Goal: Task Accomplishment & Management: Manage account settings

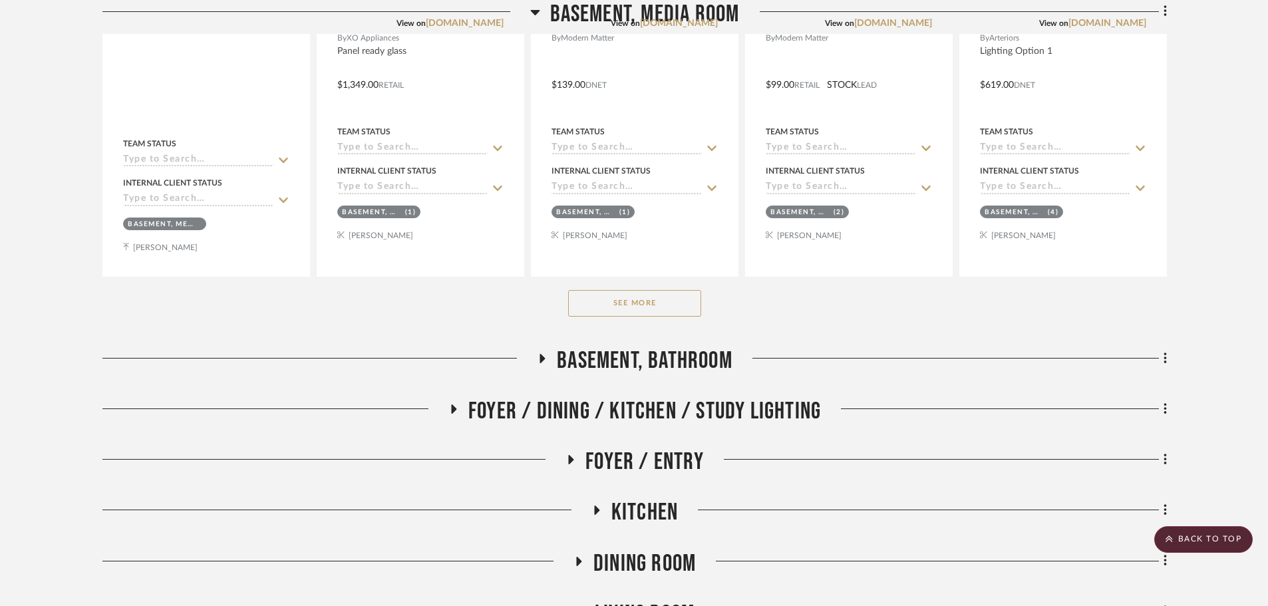
click at [606, 305] on button "See More" at bounding box center [634, 303] width 133 height 27
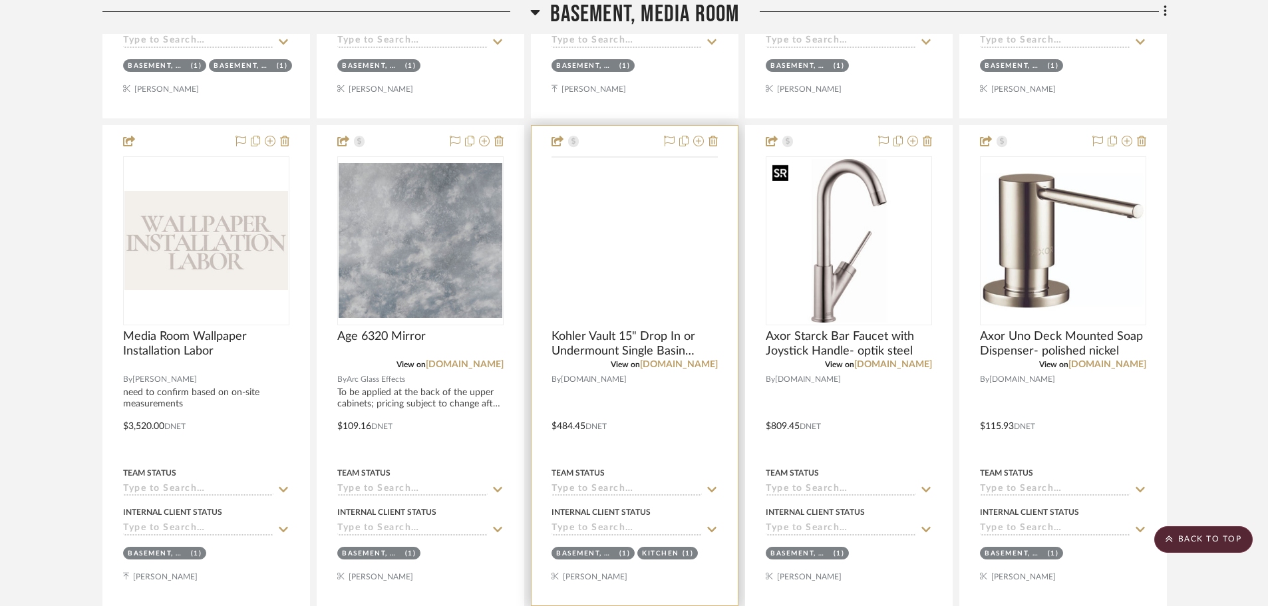
scroll to position [1397, 0]
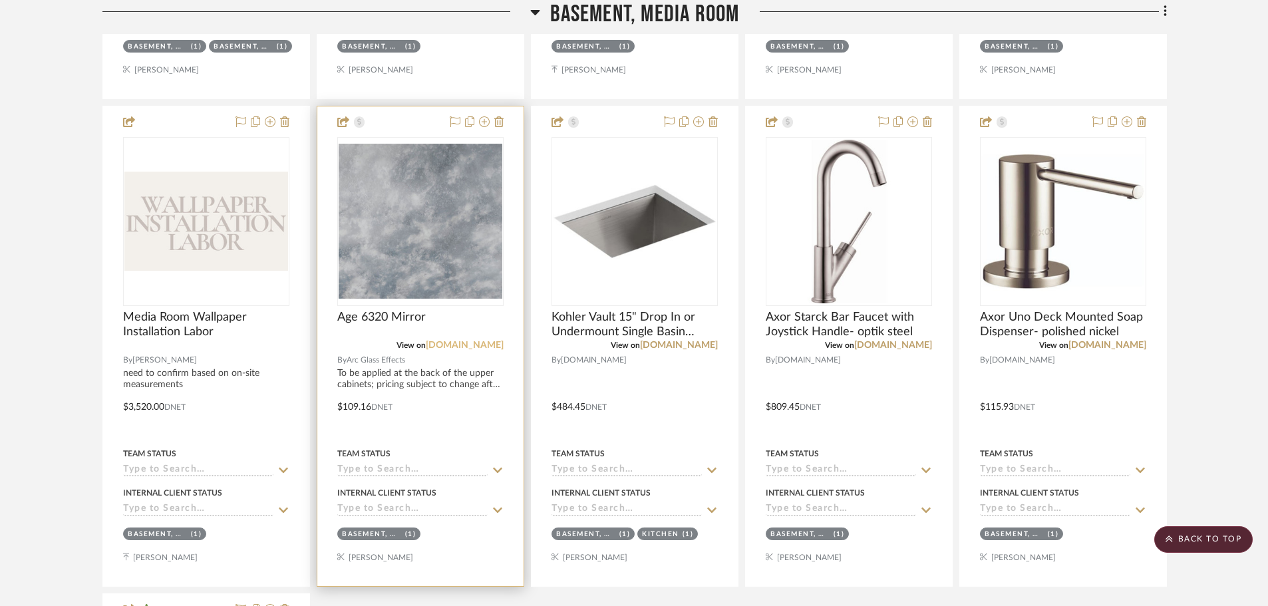
click at [466, 349] on link "[DOMAIN_NAME]" at bounding box center [465, 345] width 78 height 9
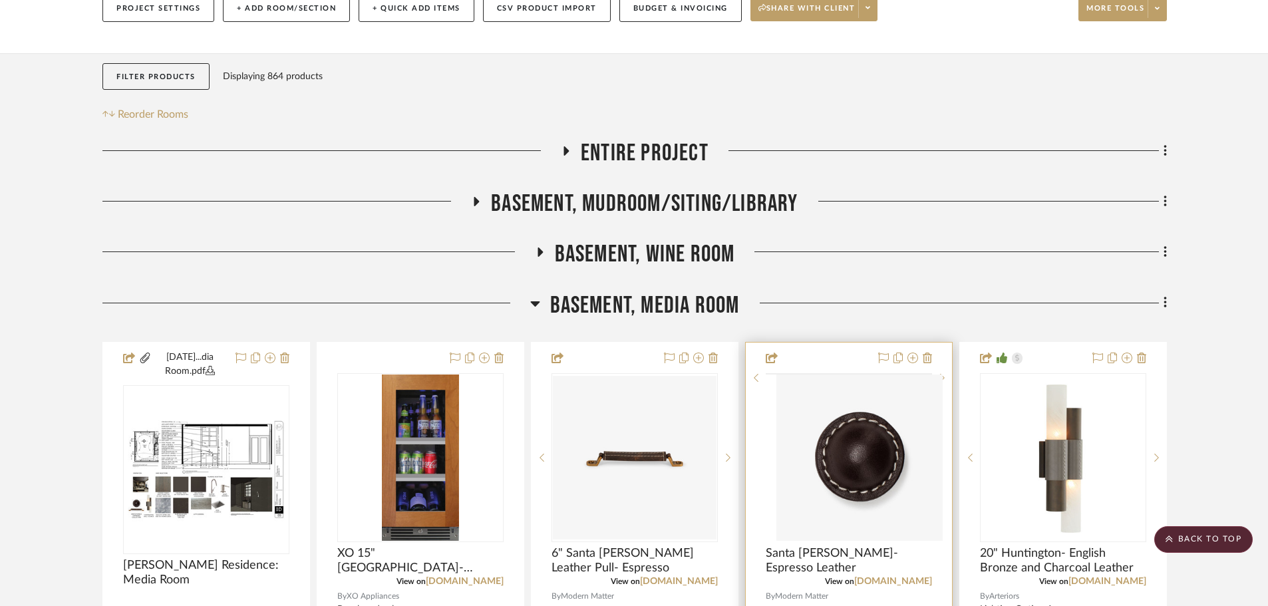
scroll to position [0, 0]
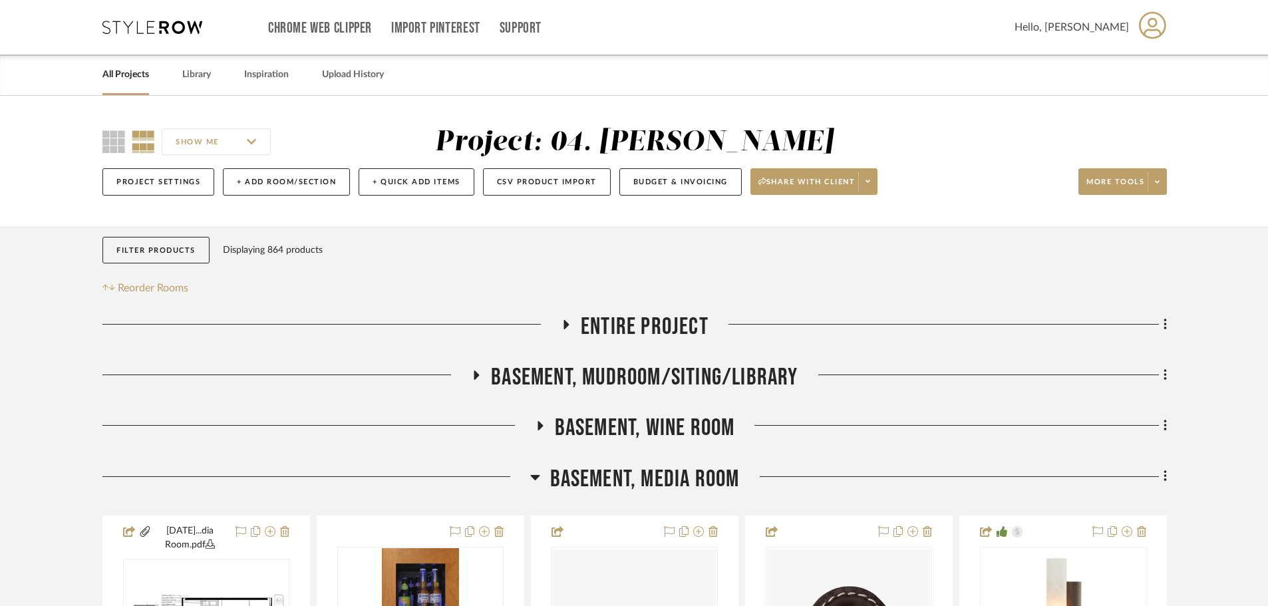
click at [656, 472] on span "Basement, Media Room" at bounding box center [645, 479] width 190 height 29
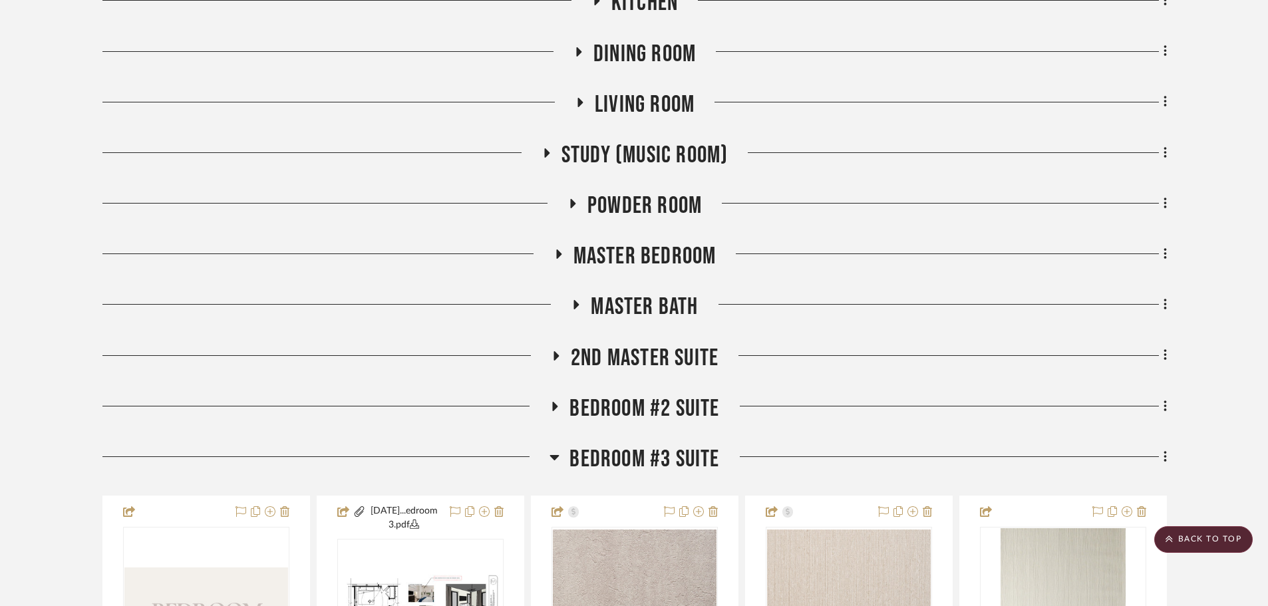
scroll to position [732, 0]
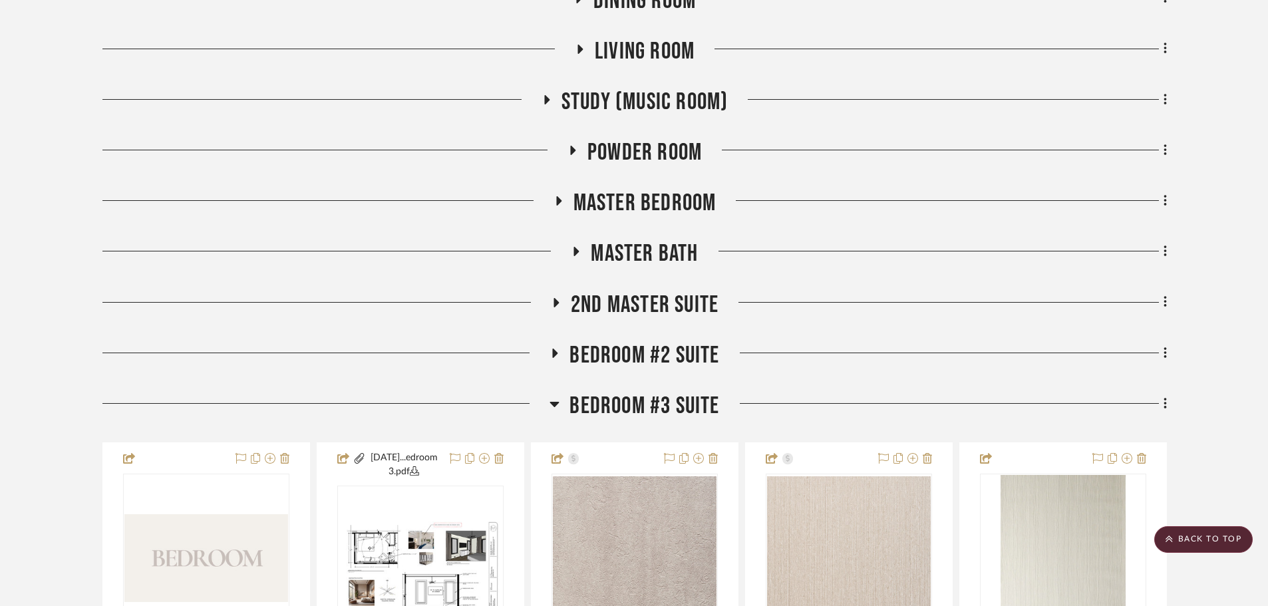
click at [630, 415] on span "Bedroom #3 Suite" at bounding box center [645, 406] width 150 height 29
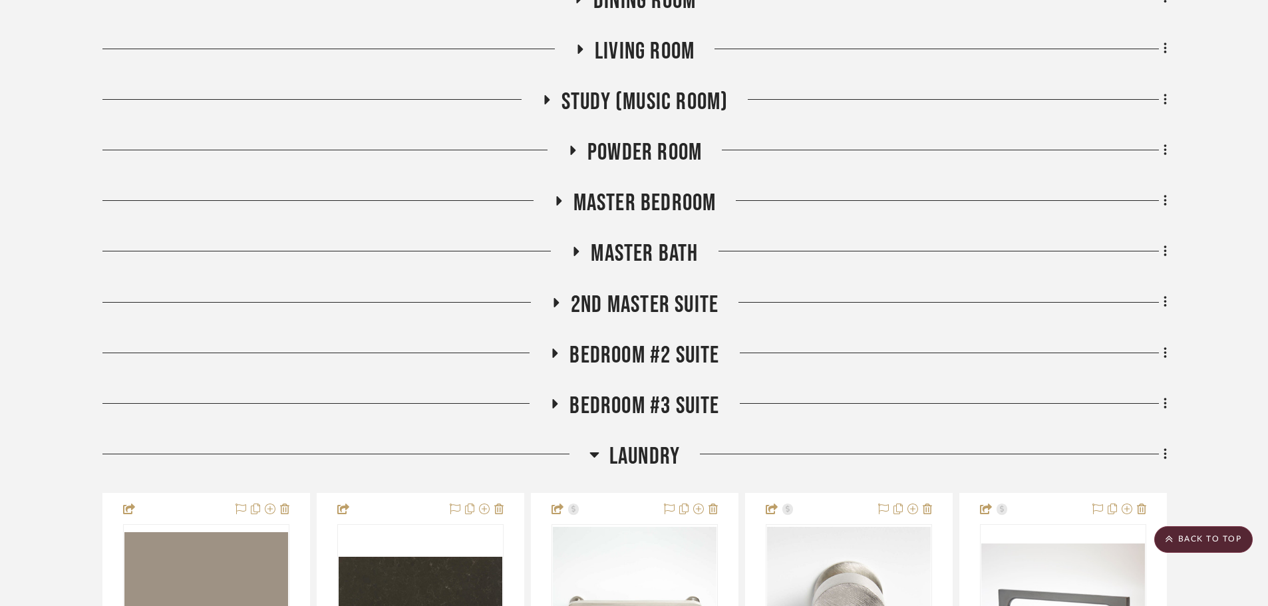
click at [630, 308] on span "2nd Master Suite" at bounding box center [645, 305] width 148 height 29
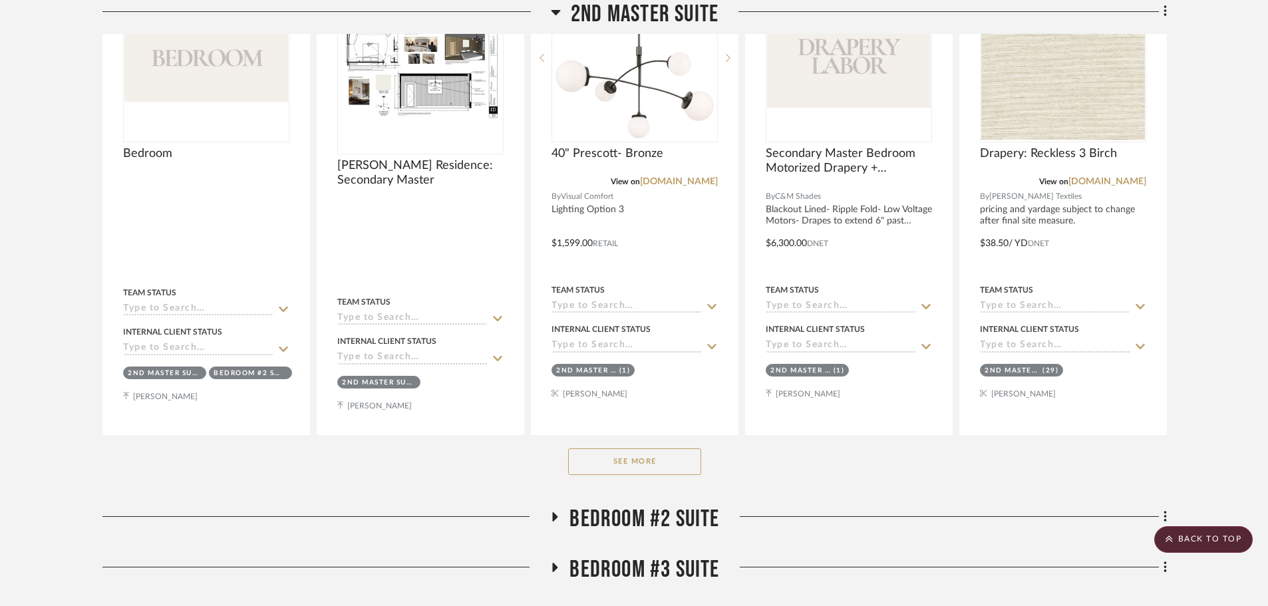
click at [613, 470] on button "See More" at bounding box center [634, 462] width 133 height 27
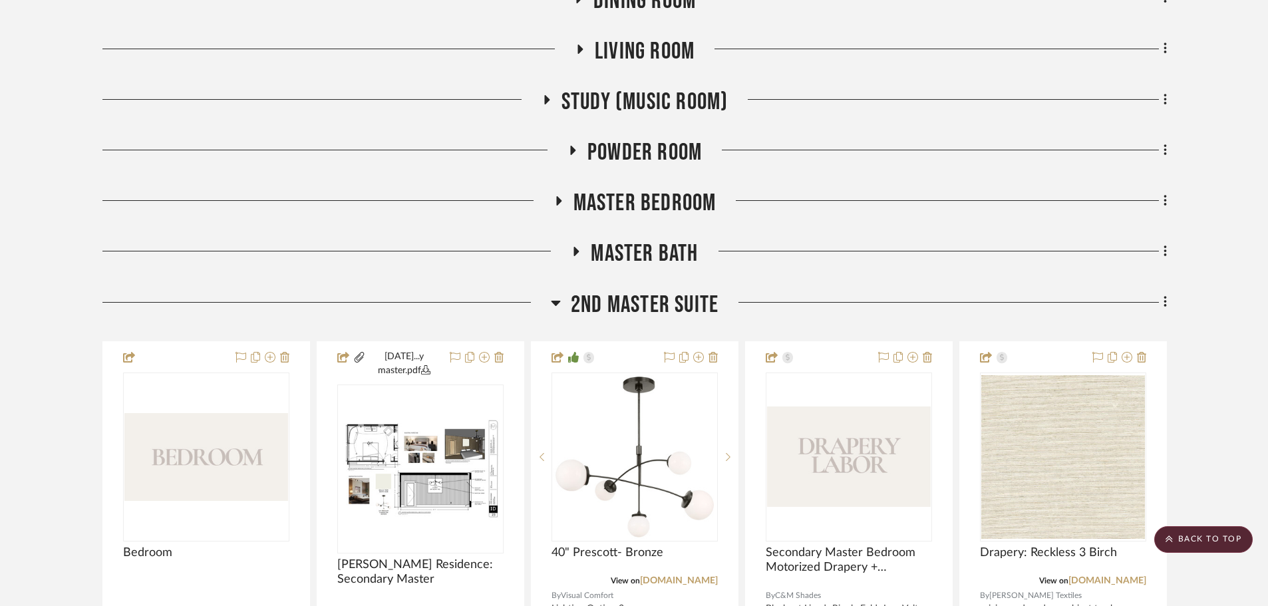
click at [660, 301] on span "2nd Master Suite" at bounding box center [645, 305] width 148 height 29
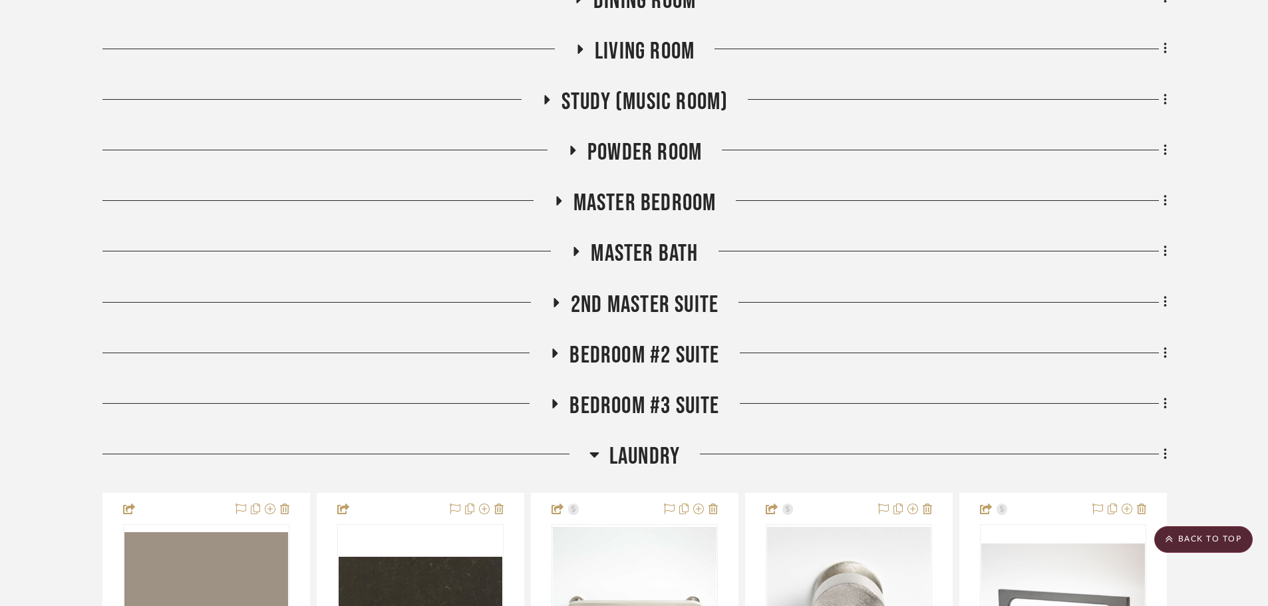
click at [637, 413] on span "Bedroom #3 Suite" at bounding box center [645, 406] width 150 height 29
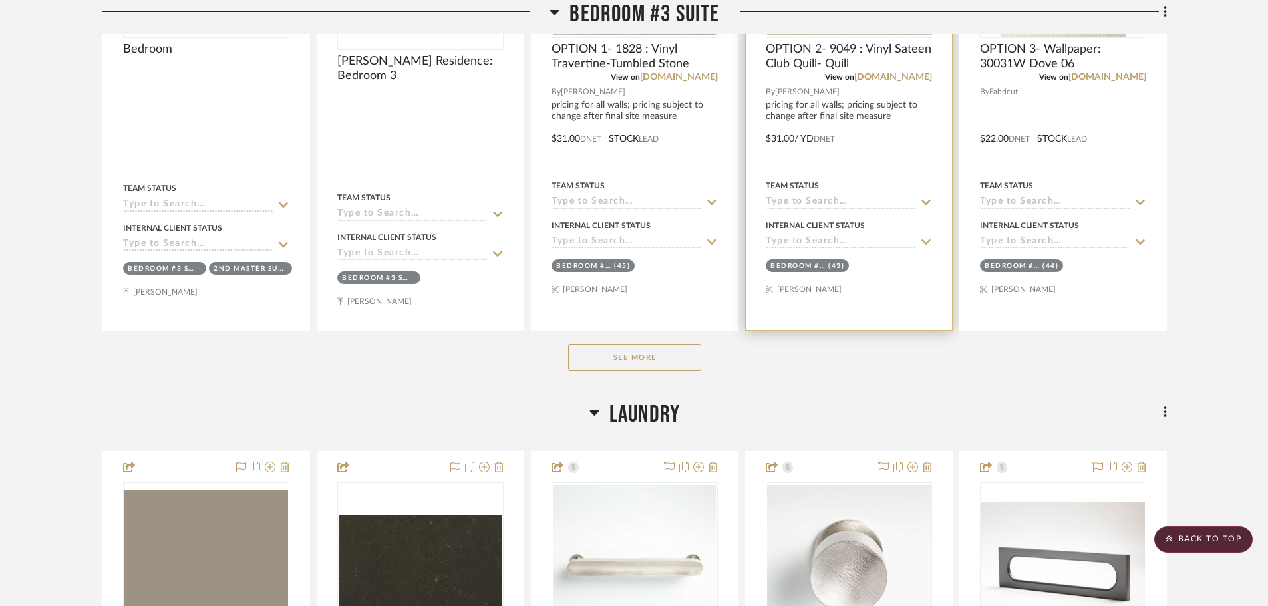
scroll to position [1464, 0]
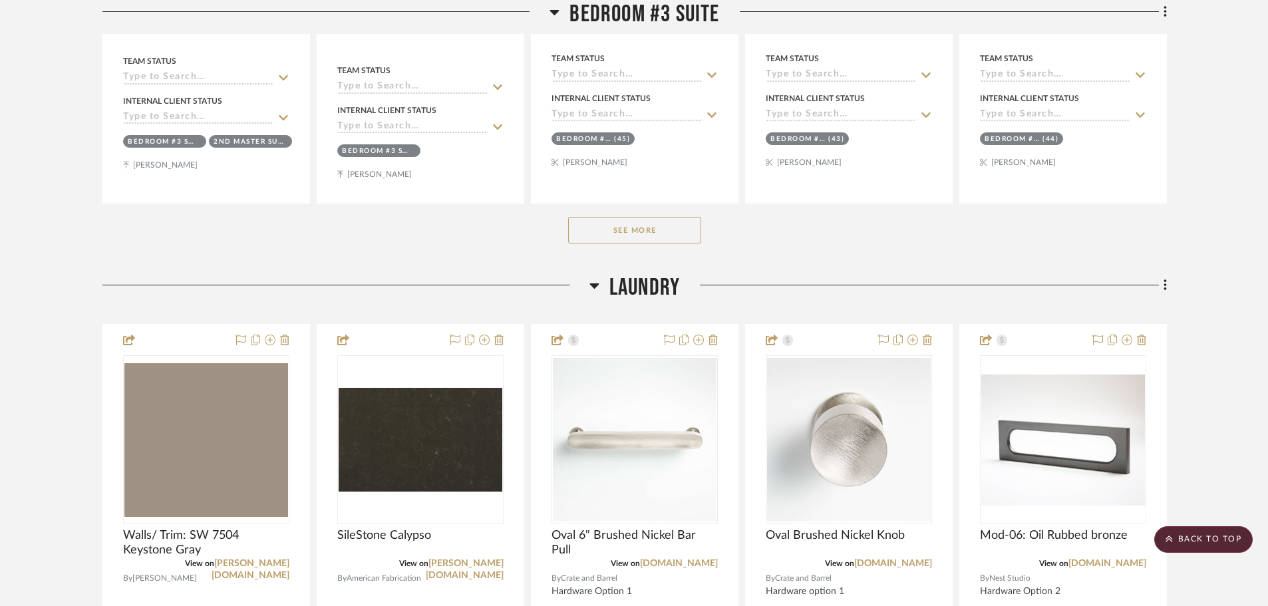
click at [653, 230] on button "See More" at bounding box center [634, 230] width 133 height 27
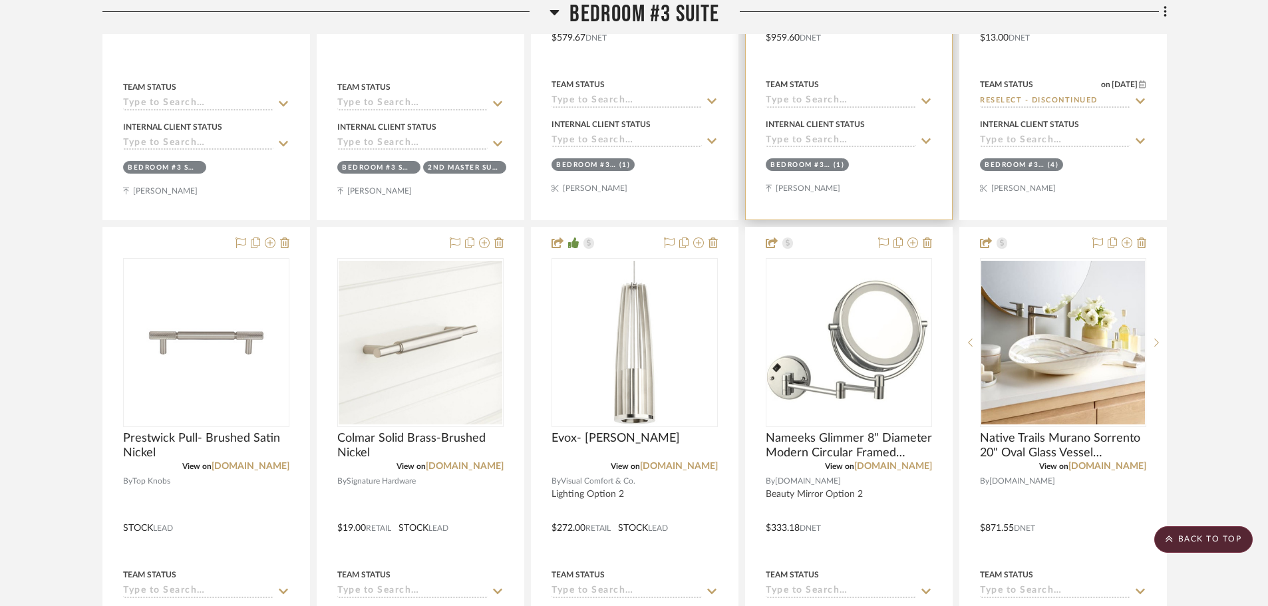
scroll to position [2462, 0]
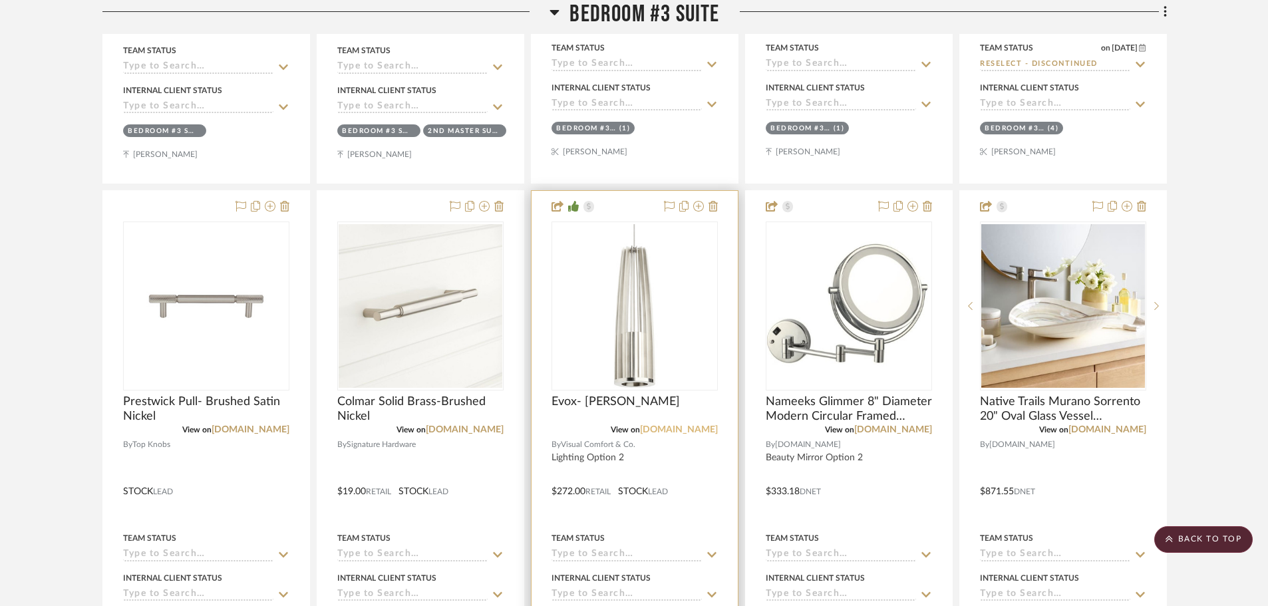
click at [705, 435] on link "[DOMAIN_NAME]" at bounding box center [679, 429] width 78 height 9
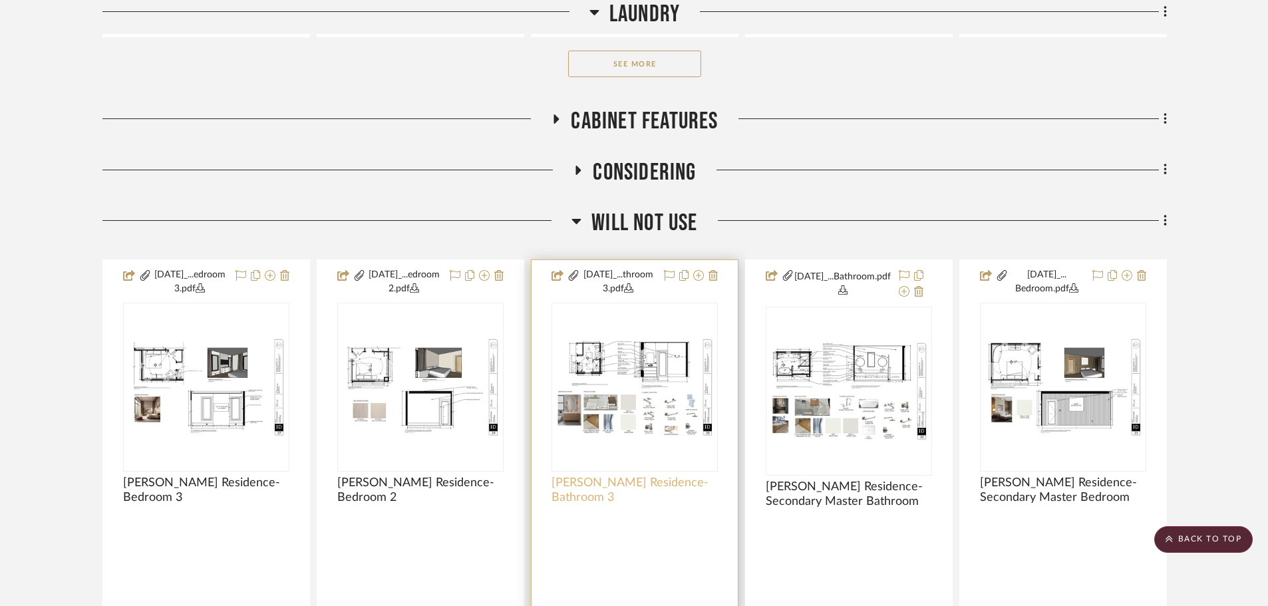
scroll to position [5157, 0]
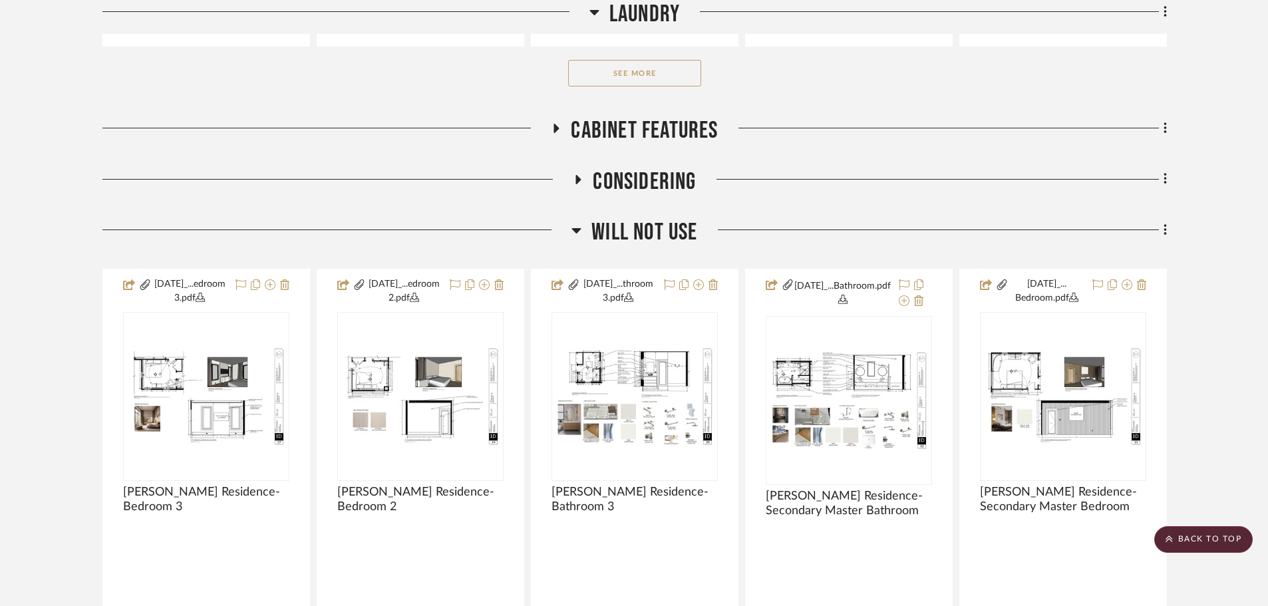
click at [657, 145] on span "Cabinet Features" at bounding box center [644, 130] width 147 height 29
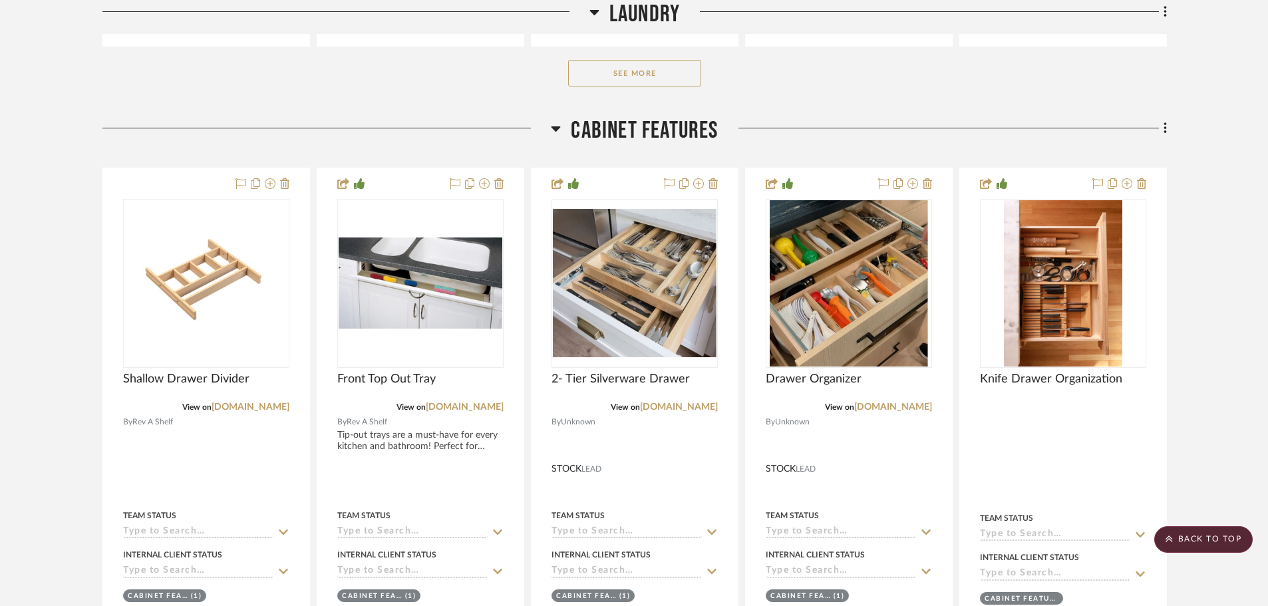
click at [650, 145] on span "Cabinet Features" at bounding box center [644, 130] width 147 height 29
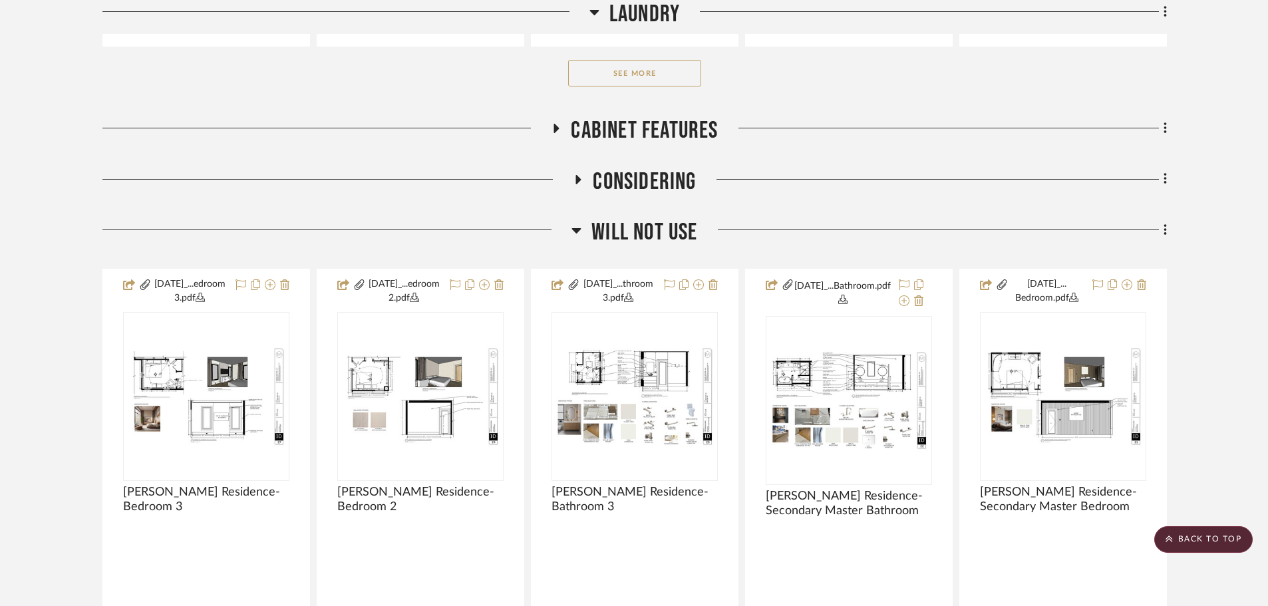
click at [642, 192] on span "Considering" at bounding box center [644, 182] width 103 height 29
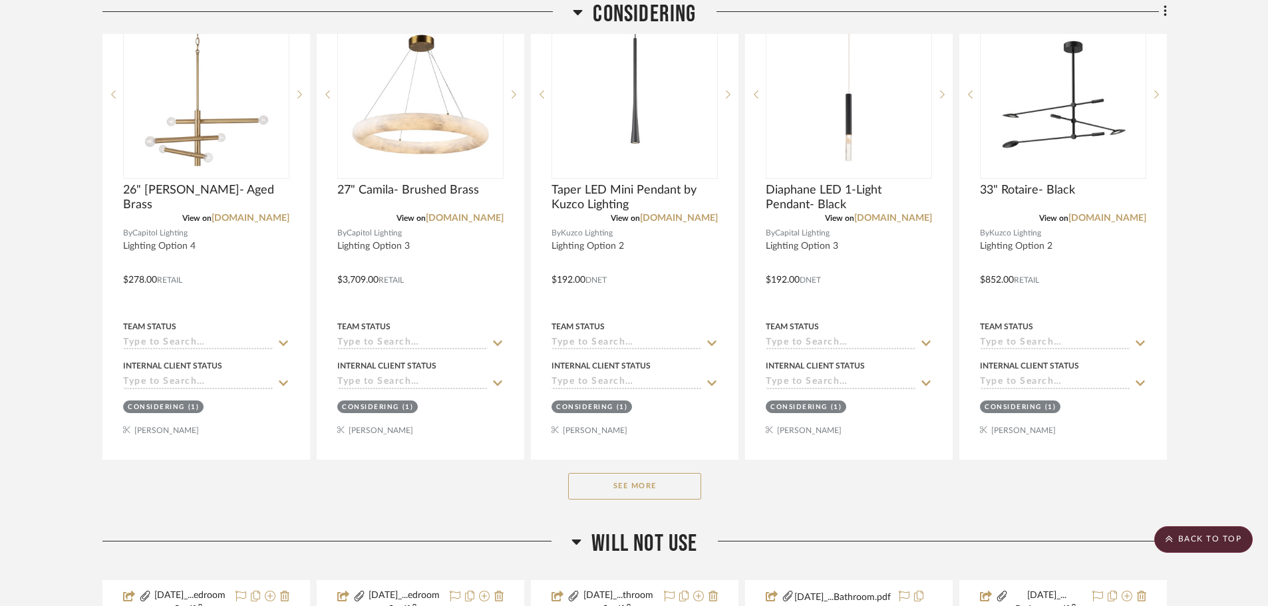
scroll to position [5490, 0]
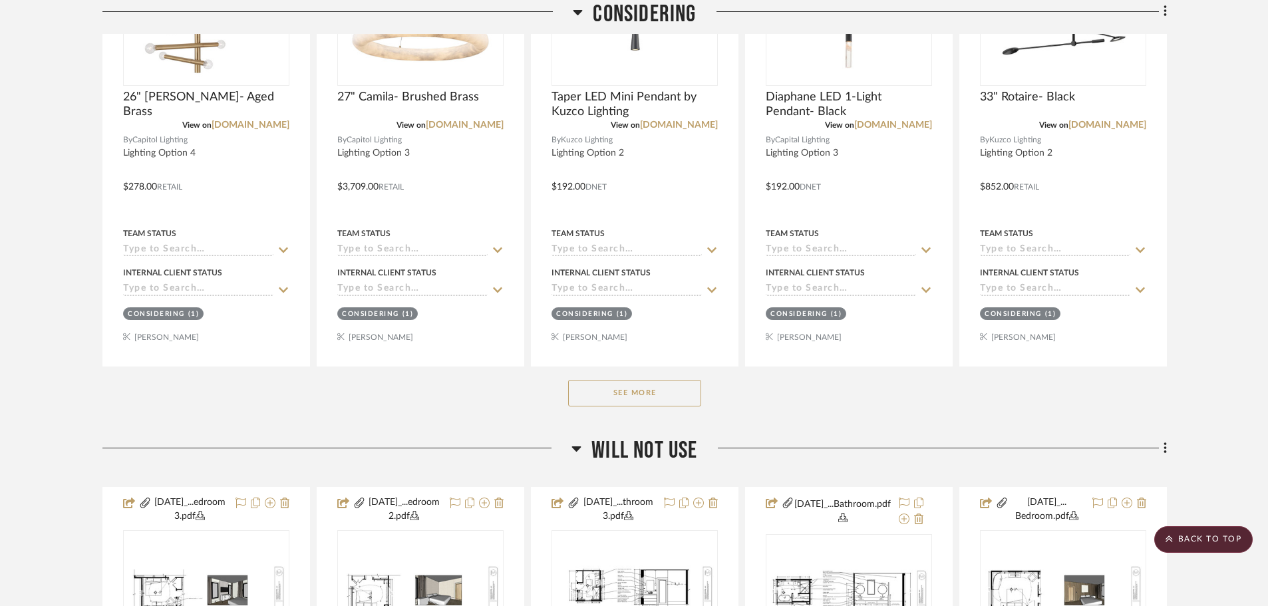
click at [603, 405] on button "See More" at bounding box center [634, 393] width 133 height 27
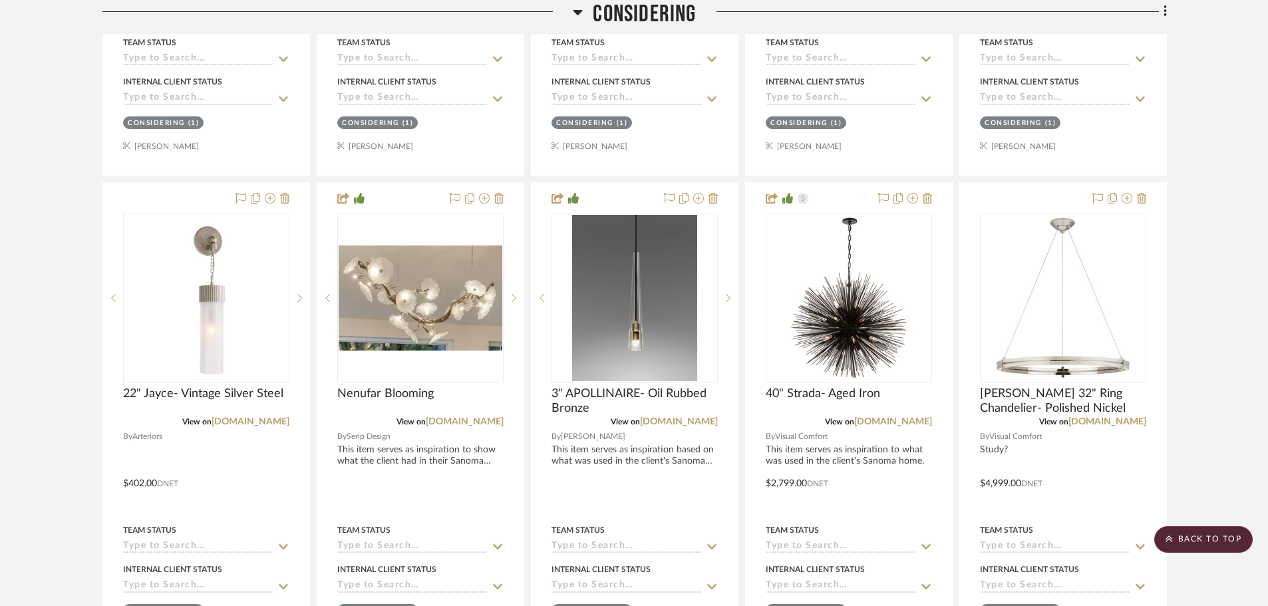
scroll to position [11080, 0]
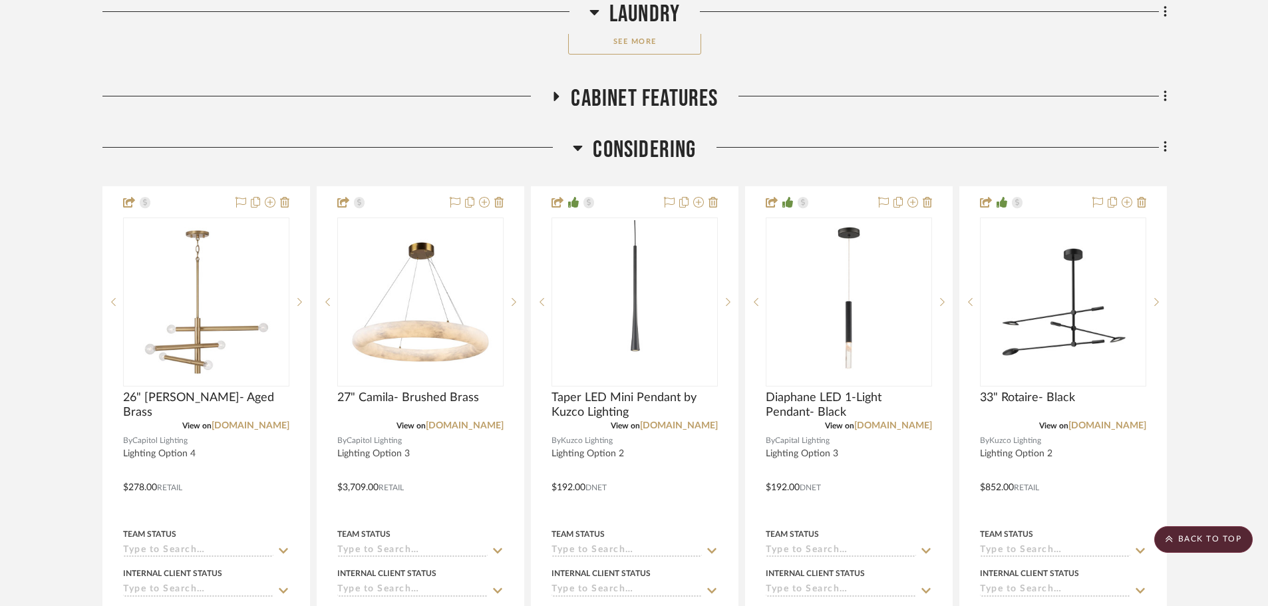
scroll to position [5157, 0]
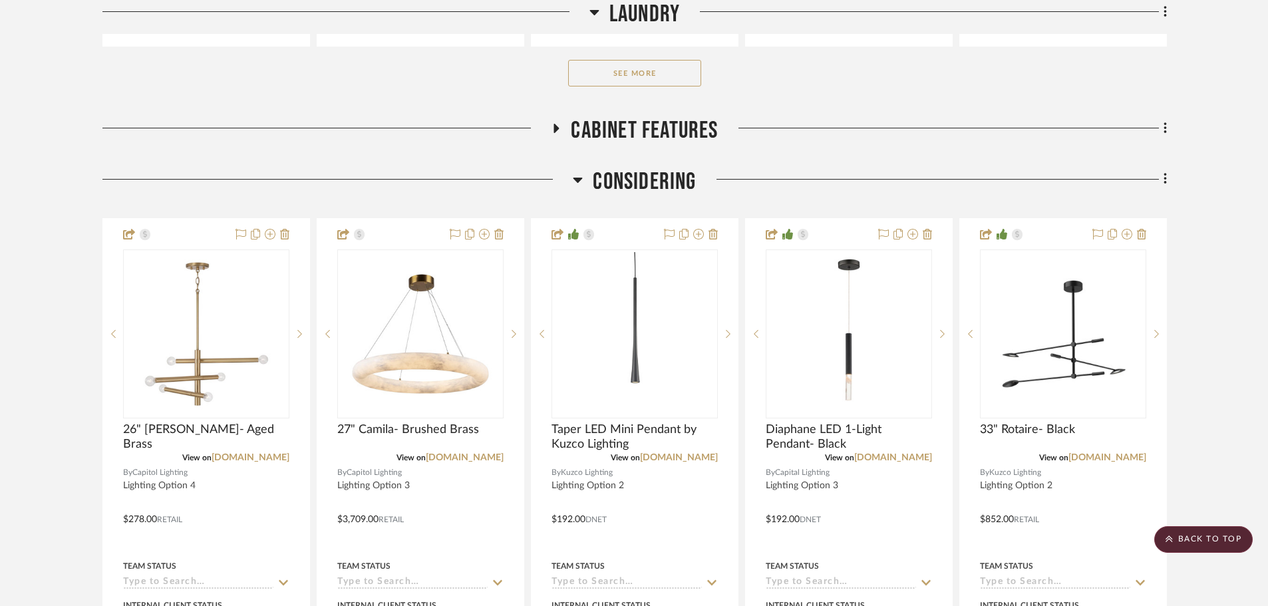
click at [620, 196] on span "Considering" at bounding box center [644, 182] width 103 height 29
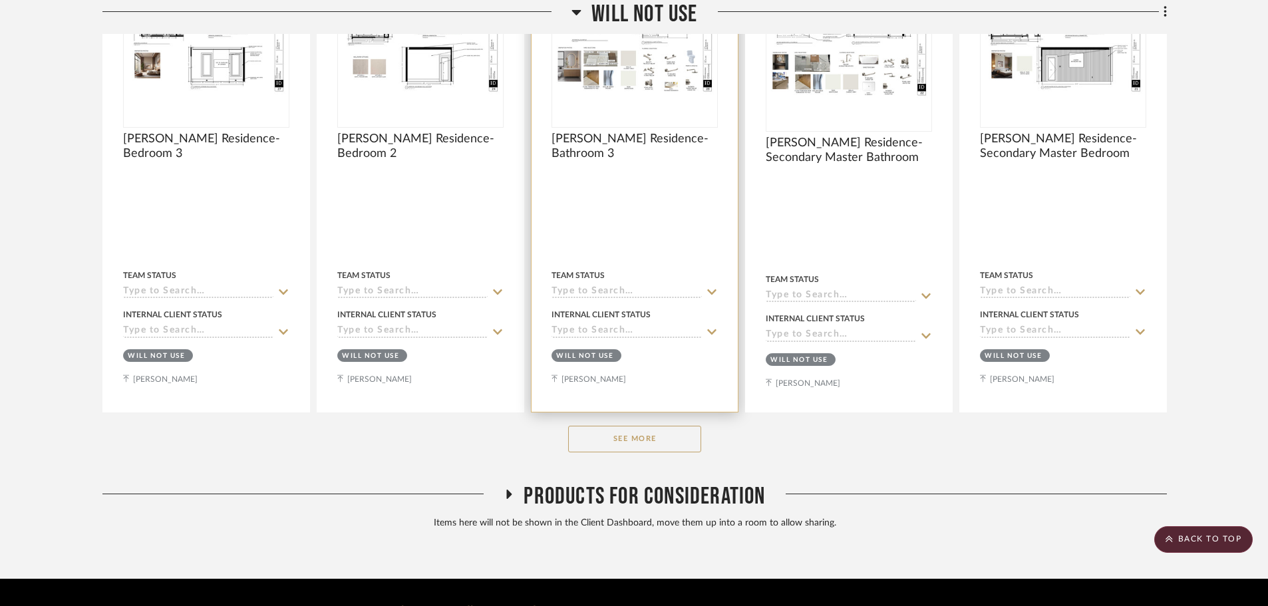
scroll to position [5557, 0]
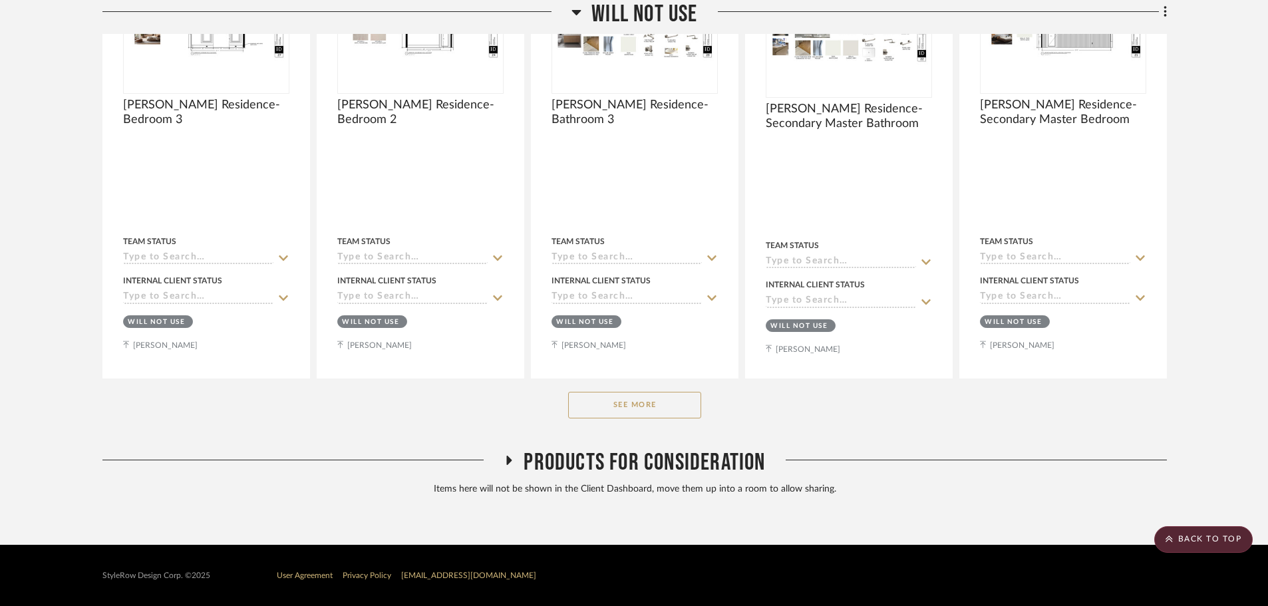
click at [632, 401] on button "See More" at bounding box center [634, 405] width 133 height 27
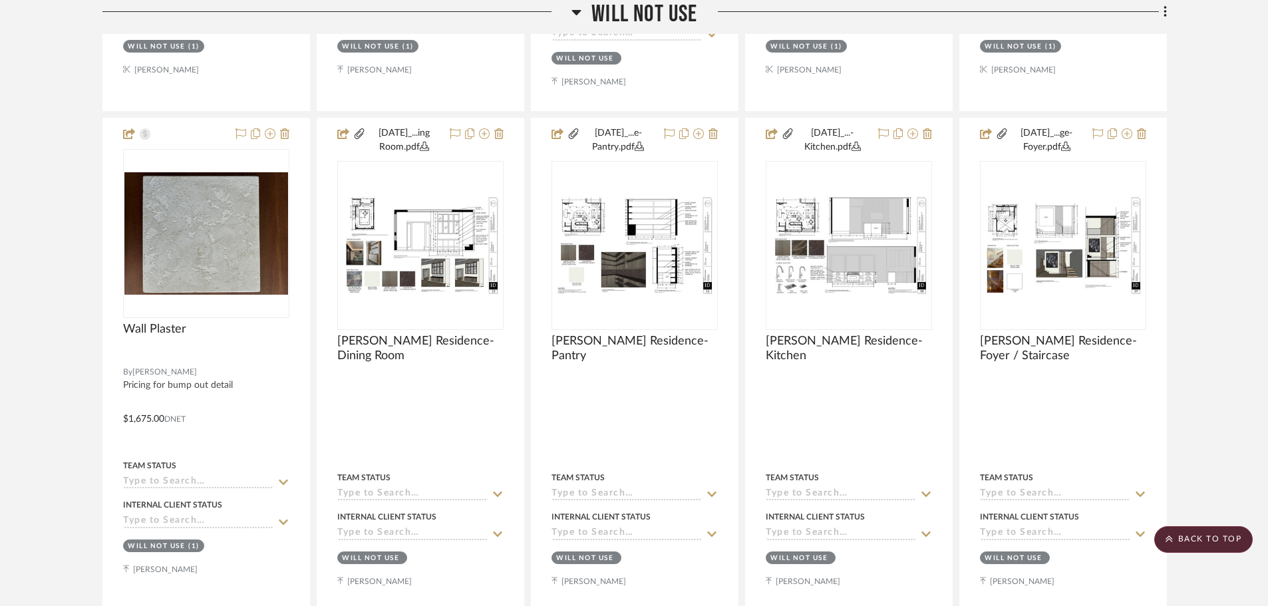
scroll to position [7420, 0]
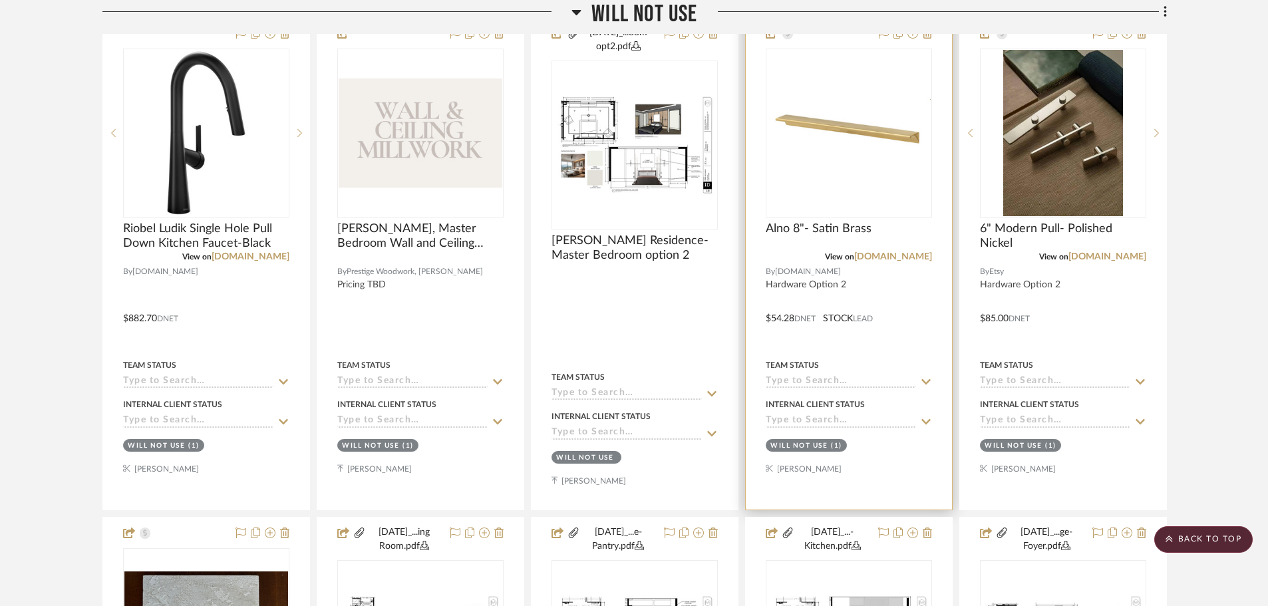
click at [921, 263] on div "View on [DOMAIN_NAME]" at bounding box center [849, 257] width 166 height 12
click at [921, 262] on link "[DOMAIN_NAME]" at bounding box center [893, 256] width 78 height 9
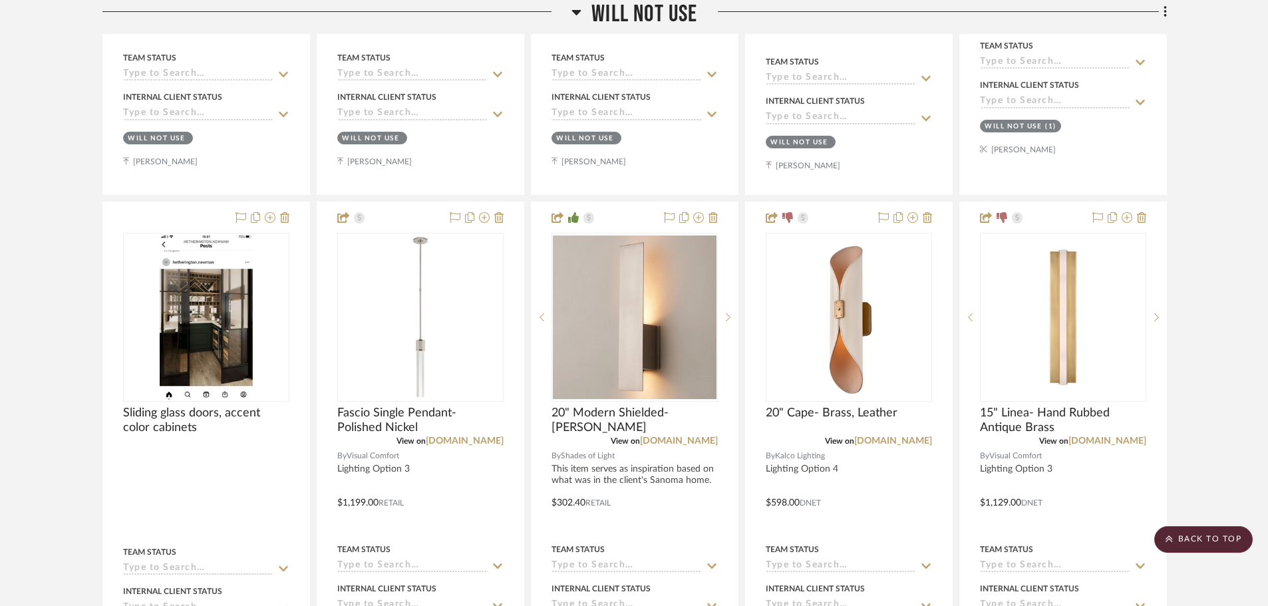
scroll to position [8684, 0]
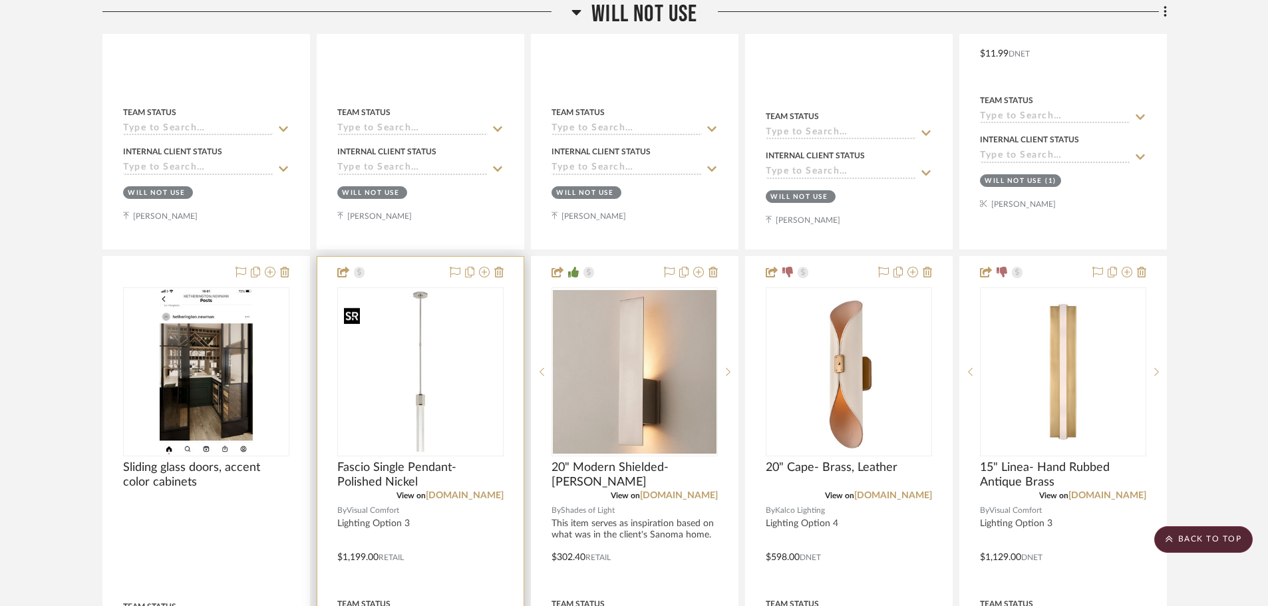
click at [447, 395] on img "0" at bounding box center [421, 372] width 164 height 164
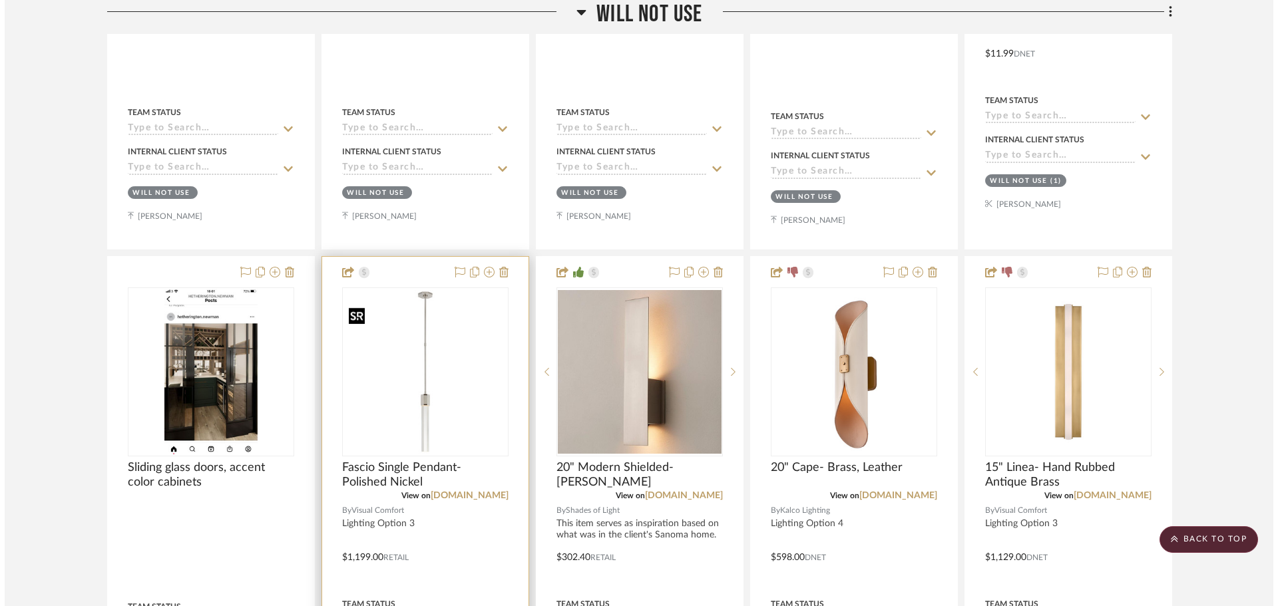
scroll to position [0, 0]
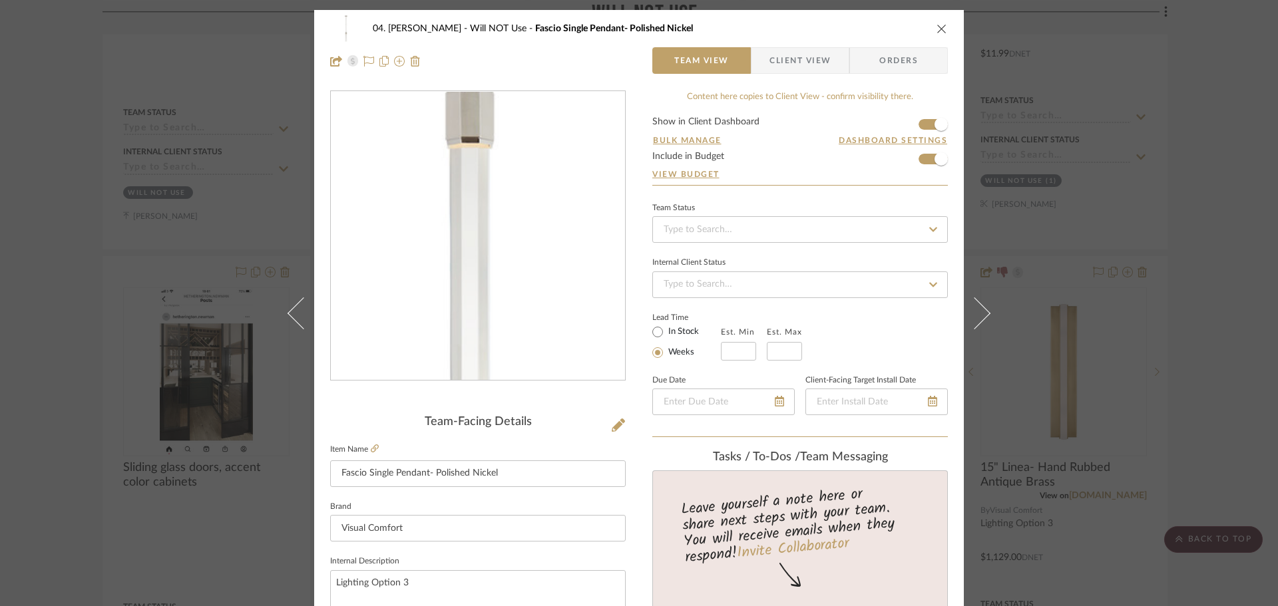
click at [476, 326] on img "0" at bounding box center [477, 236] width 289 height 289
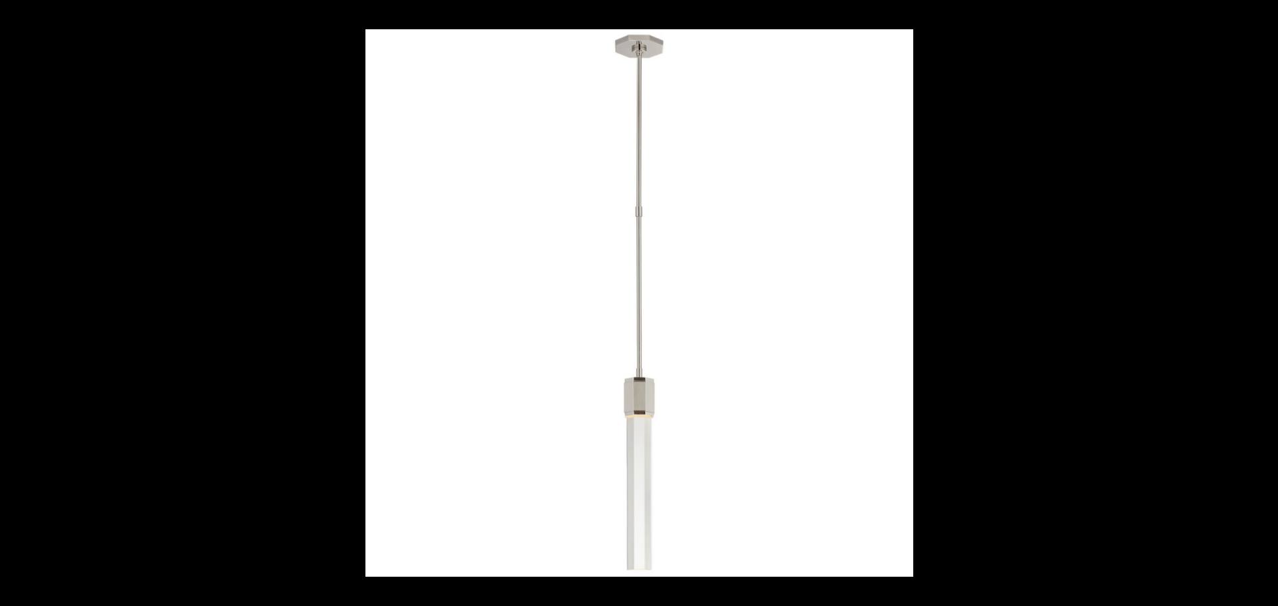
click at [1052, 380] on div at bounding box center [1004, 332] width 1278 height 606
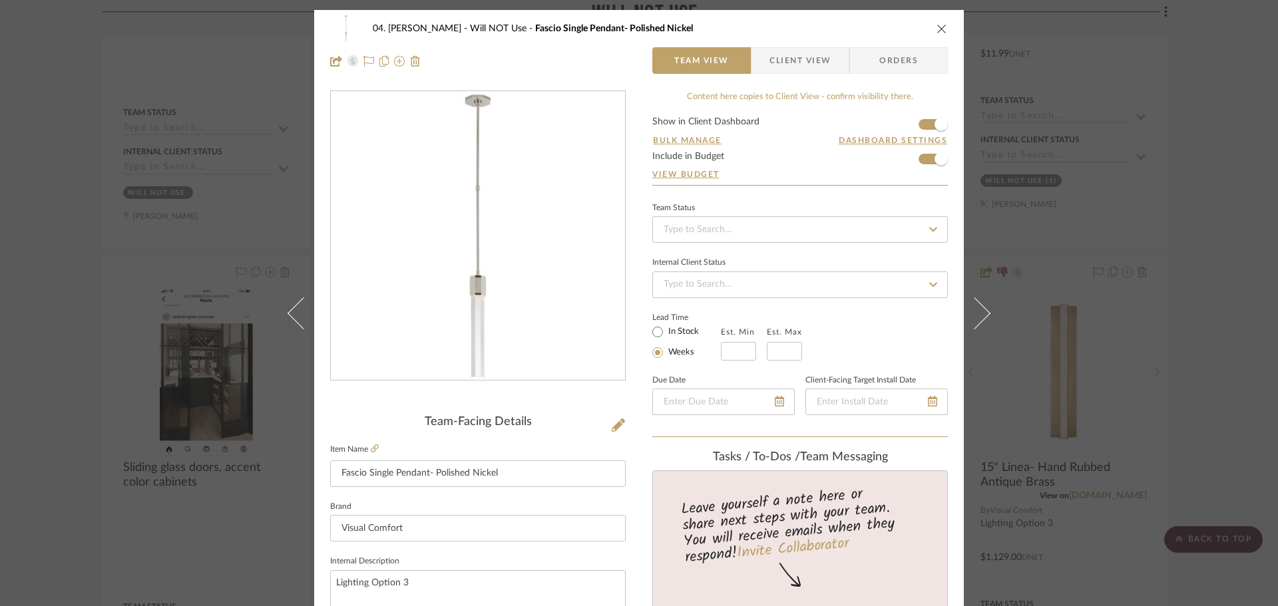
click at [1190, 285] on div "04. [PERSON_NAME] Will NOT Use Fascio Single Pendant- Polished Nickel Team View…" at bounding box center [639, 303] width 1278 height 606
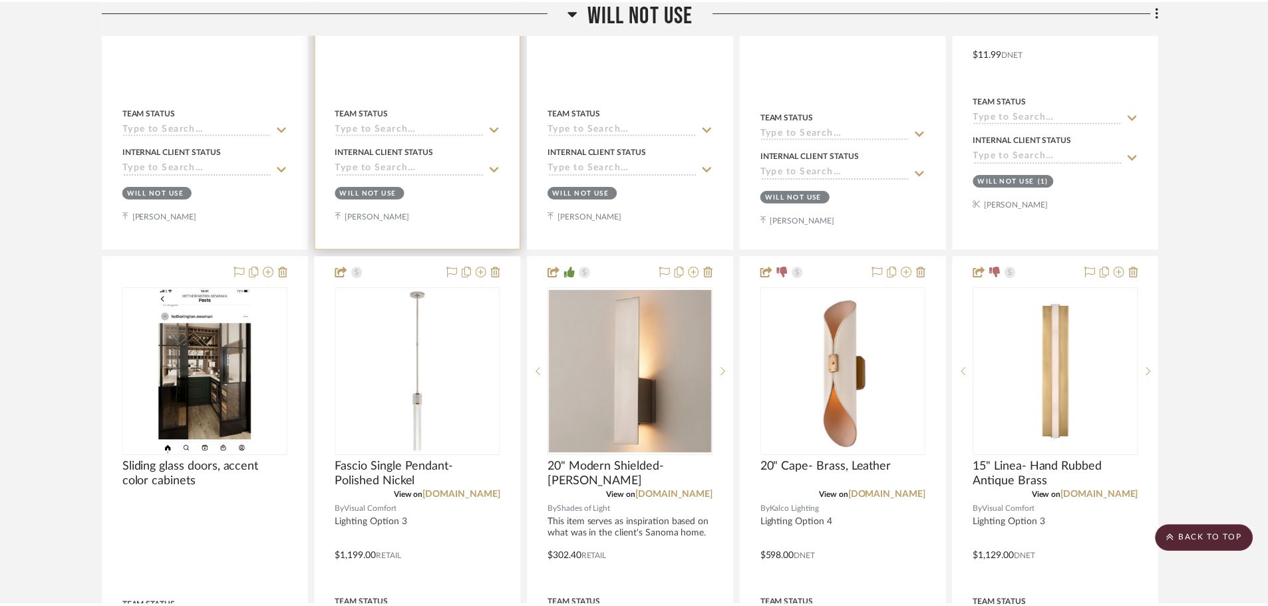
scroll to position [8684, 0]
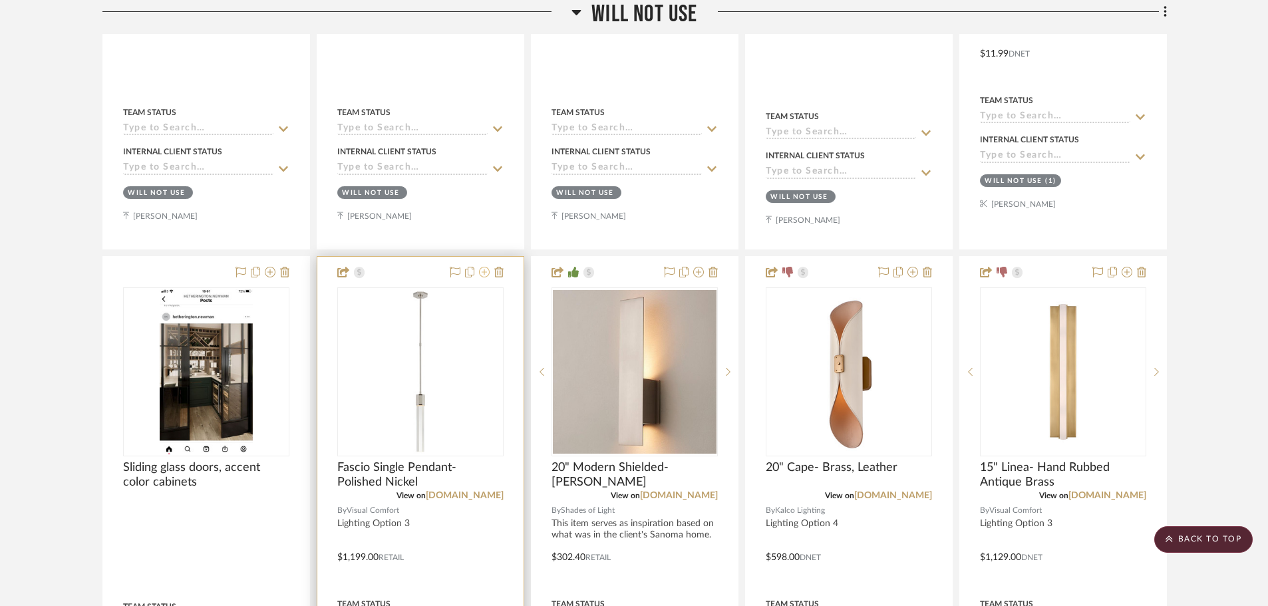
click at [480, 278] on icon at bounding box center [484, 272] width 11 height 11
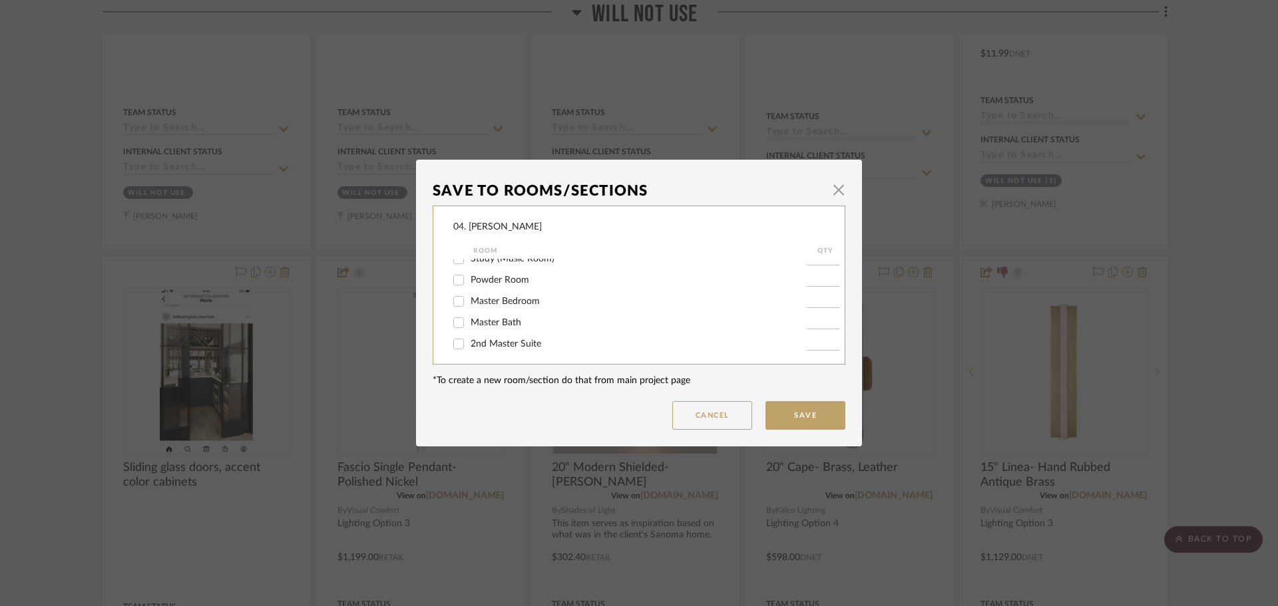
scroll to position [266, 0]
click at [498, 344] on span "Bedroom #3 Suite" at bounding box center [507, 343] width 75 height 9
click at [469, 344] on input "Bedroom #3 Suite" at bounding box center [458, 343] width 21 height 21
checkbox input "true"
type input "1"
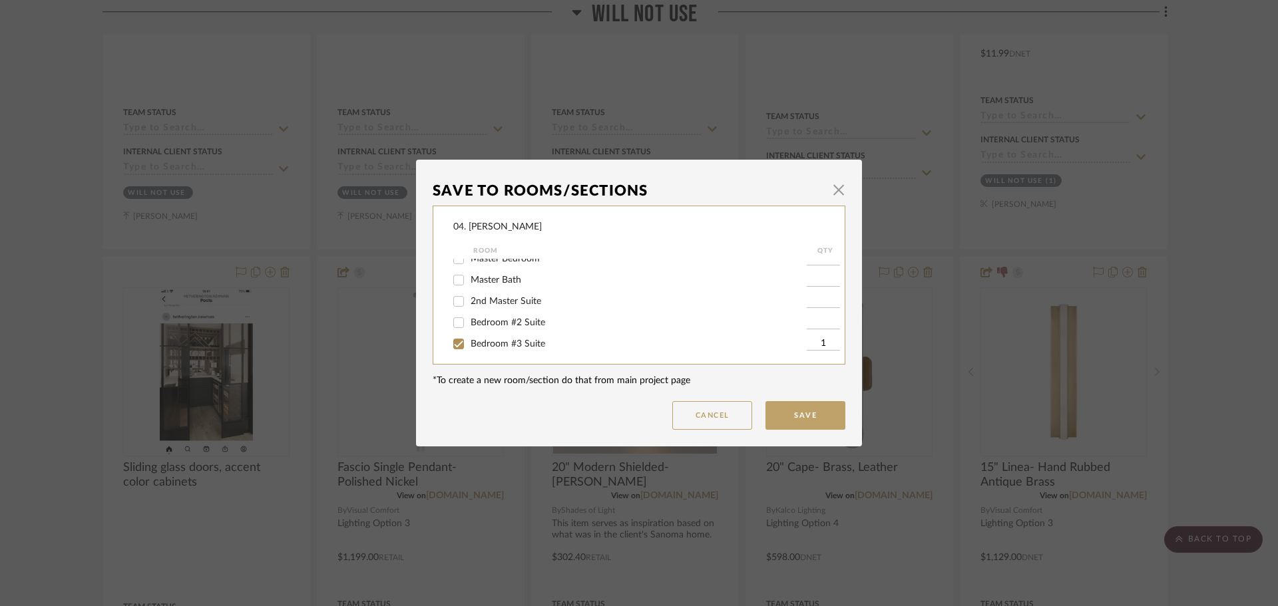
scroll to position [267, 0]
click at [789, 405] on button "Save" at bounding box center [805, 415] width 80 height 29
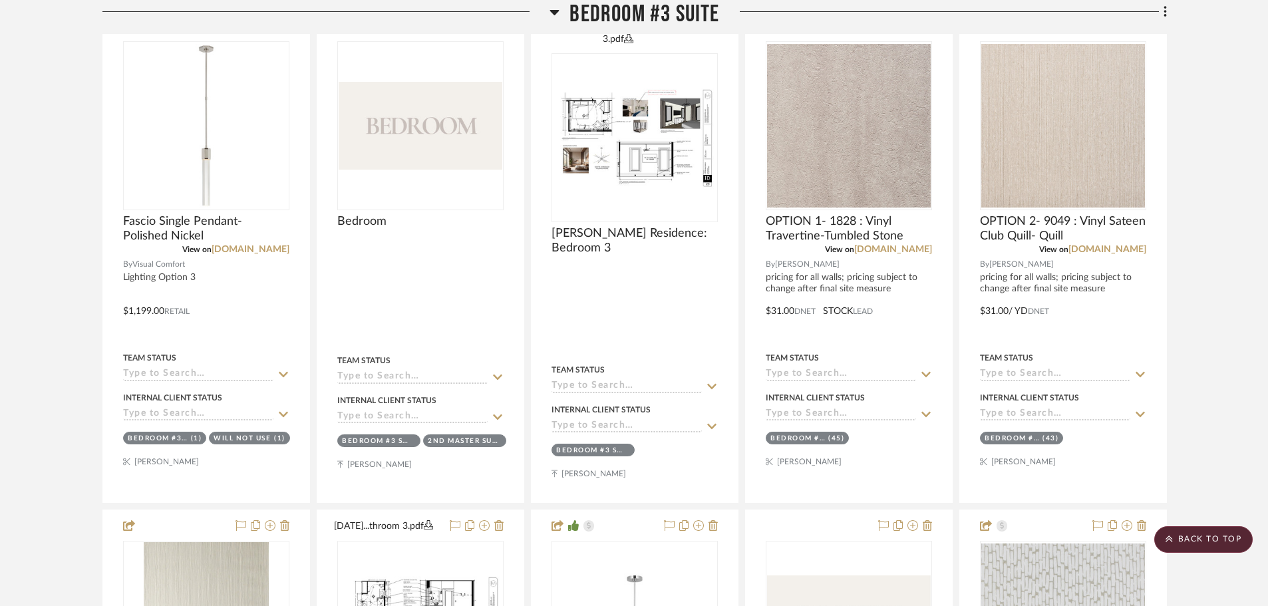
scroll to position [1098, 0]
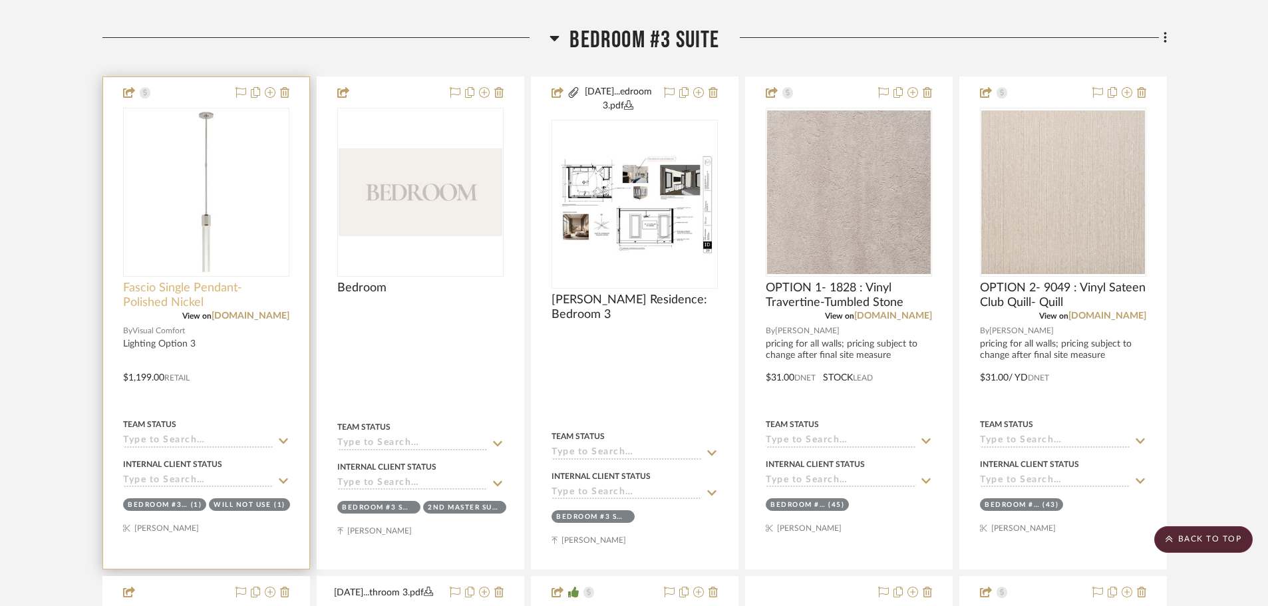
click at [169, 289] on span "Fascio Single Pendant- Polished Nickel" at bounding box center [206, 295] width 166 height 29
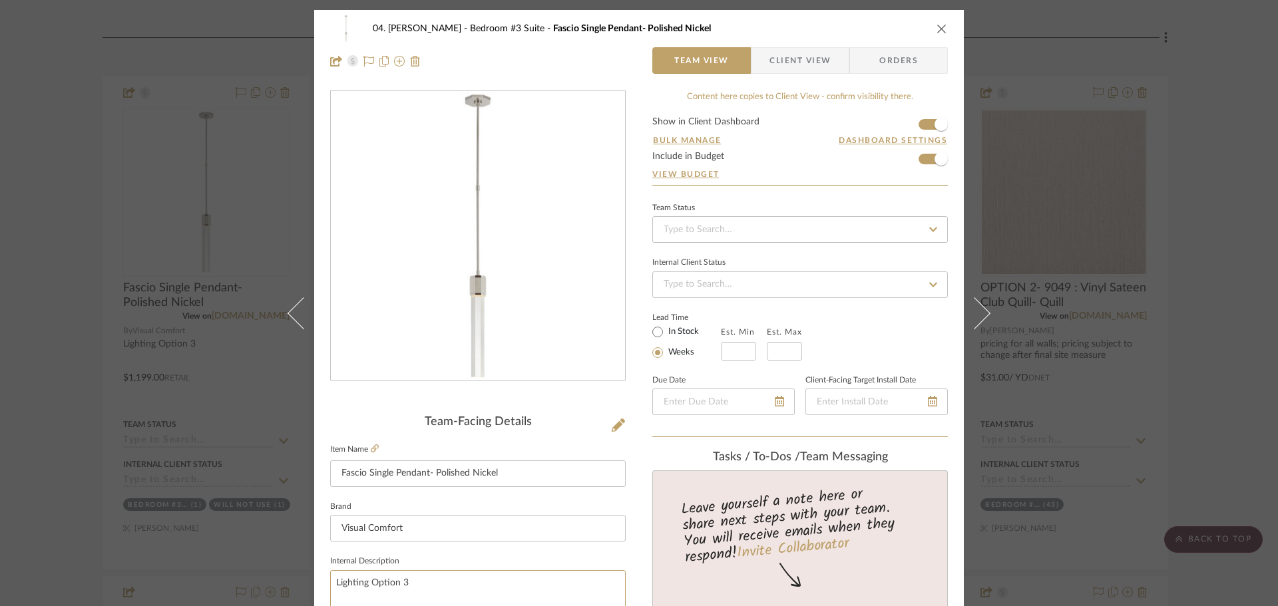
drag, startPoint x: 434, startPoint y: 582, endPoint x: 315, endPoint y: 581, distance: 118.5
click at [374, 453] on icon at bounding box center [375, 449] width 8 height 8
click at [1209, 313] on div "04. [PERSON_NAME] Bedroom #3 Suite Fascio Single Pendant- Polished Nickel Team …" at bounding box center [639, 303] width 1278 height 606
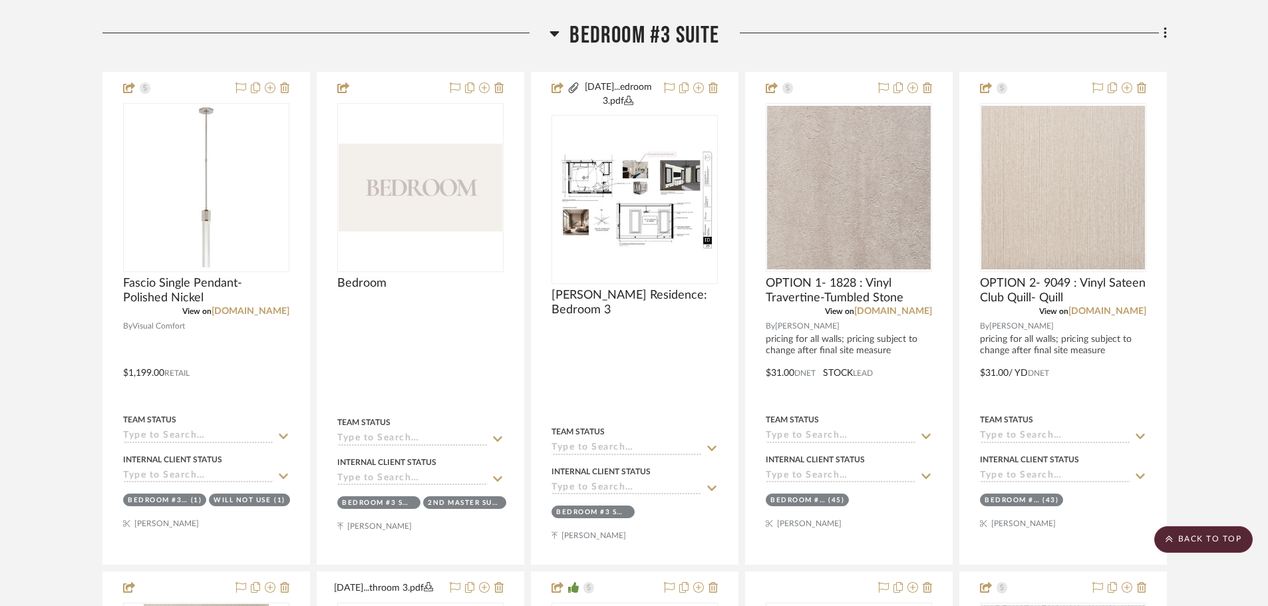
scroll to position [965, 0]
